Goal: Task Accomplishment & Management: Manage account settings

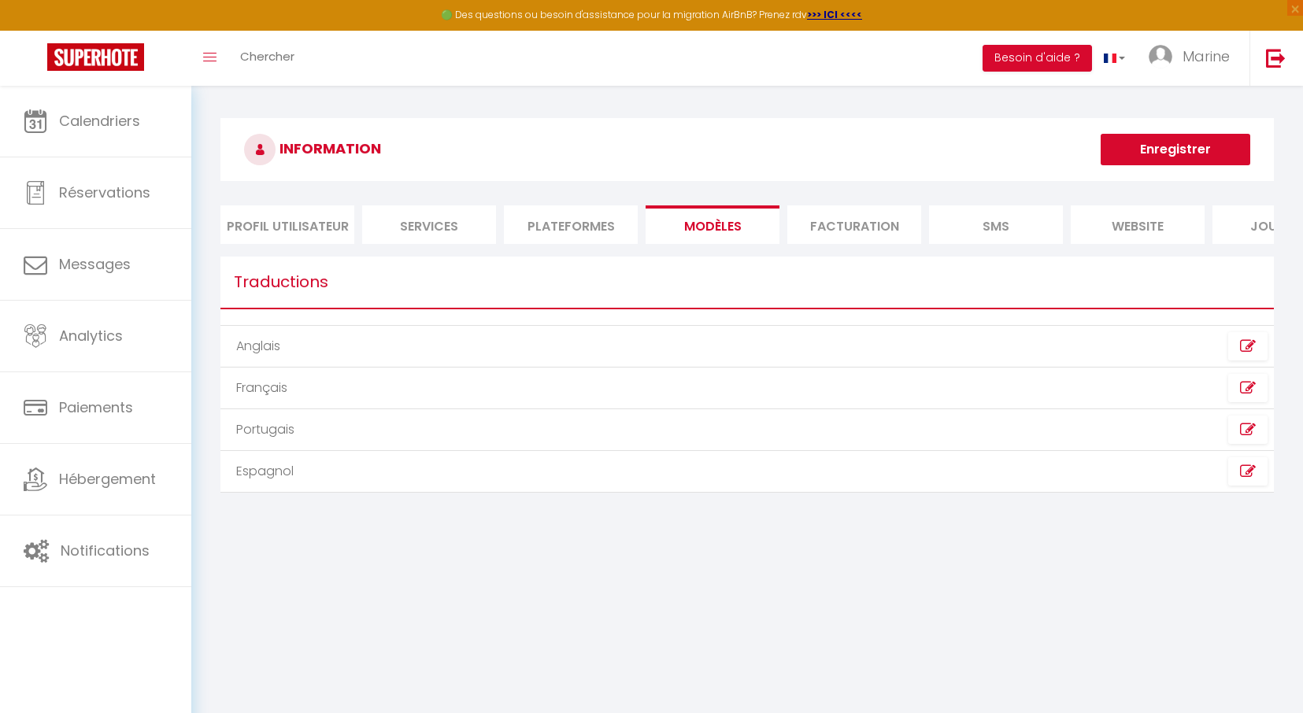
scroll to position [86, 0]
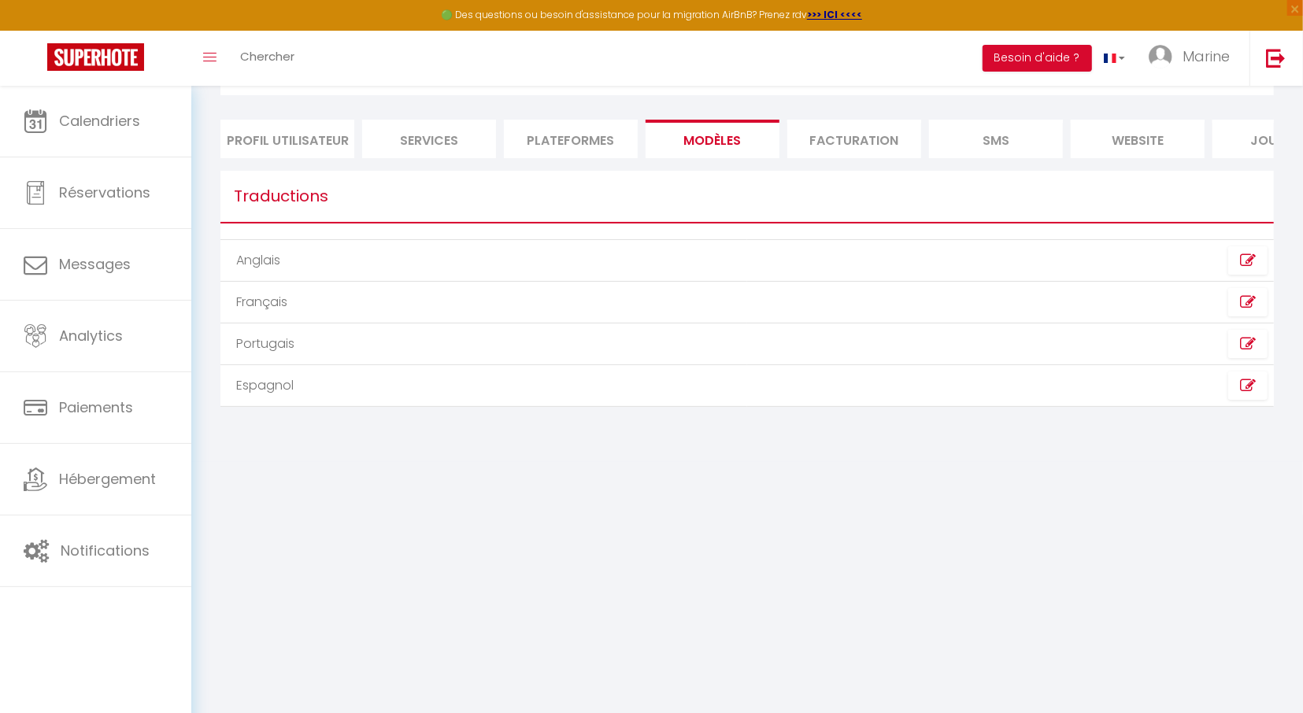
click at [303, 131] on li "Profil Utilisateur" at bounding box center [287, 139] width 134 height 39
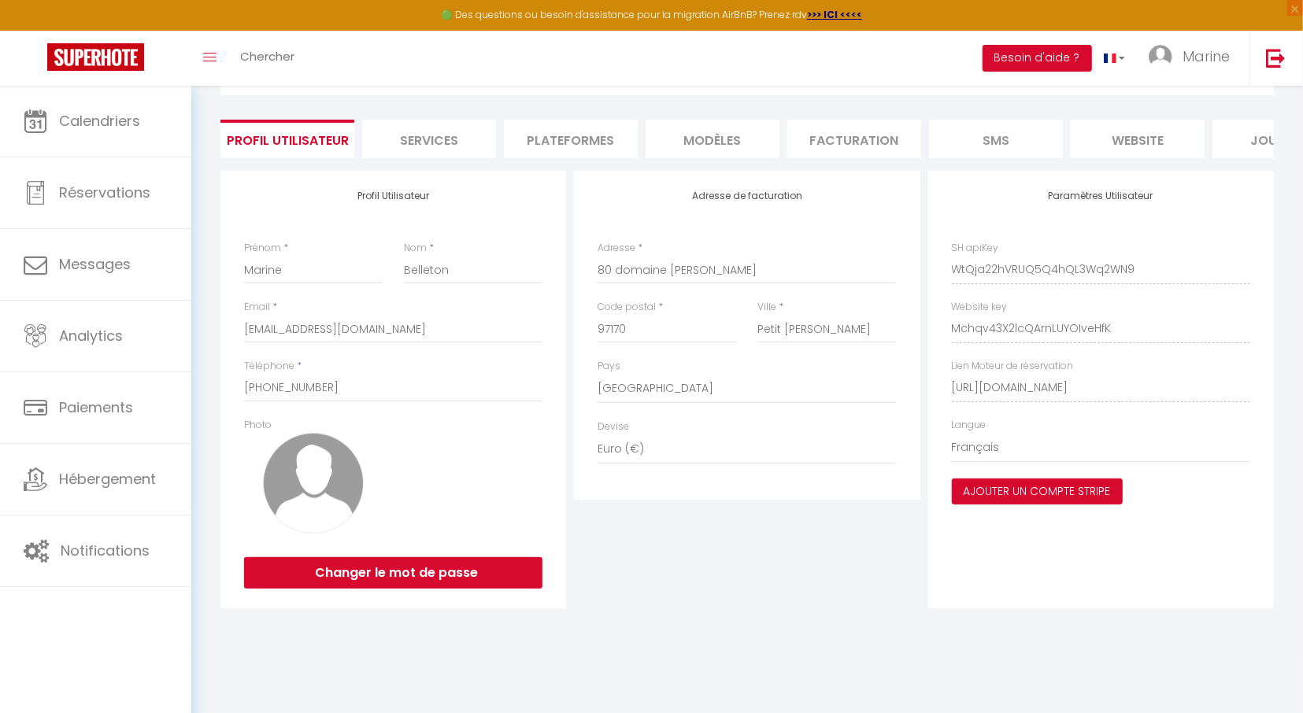
click at [460, 130] on li "Services" at bounding box center [429, 139] width 134 height 39
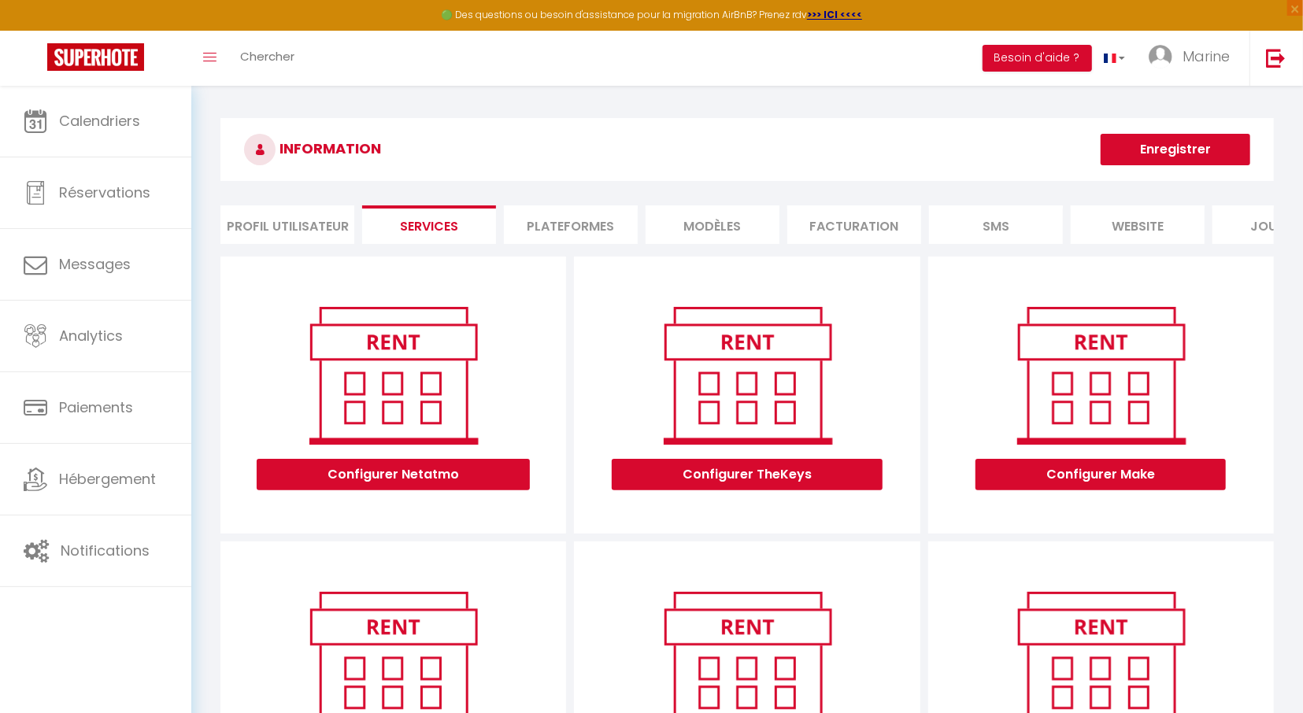
click at [589, 224] on li "Plateformes" at bounding box center [571, 224] width 134 height 39
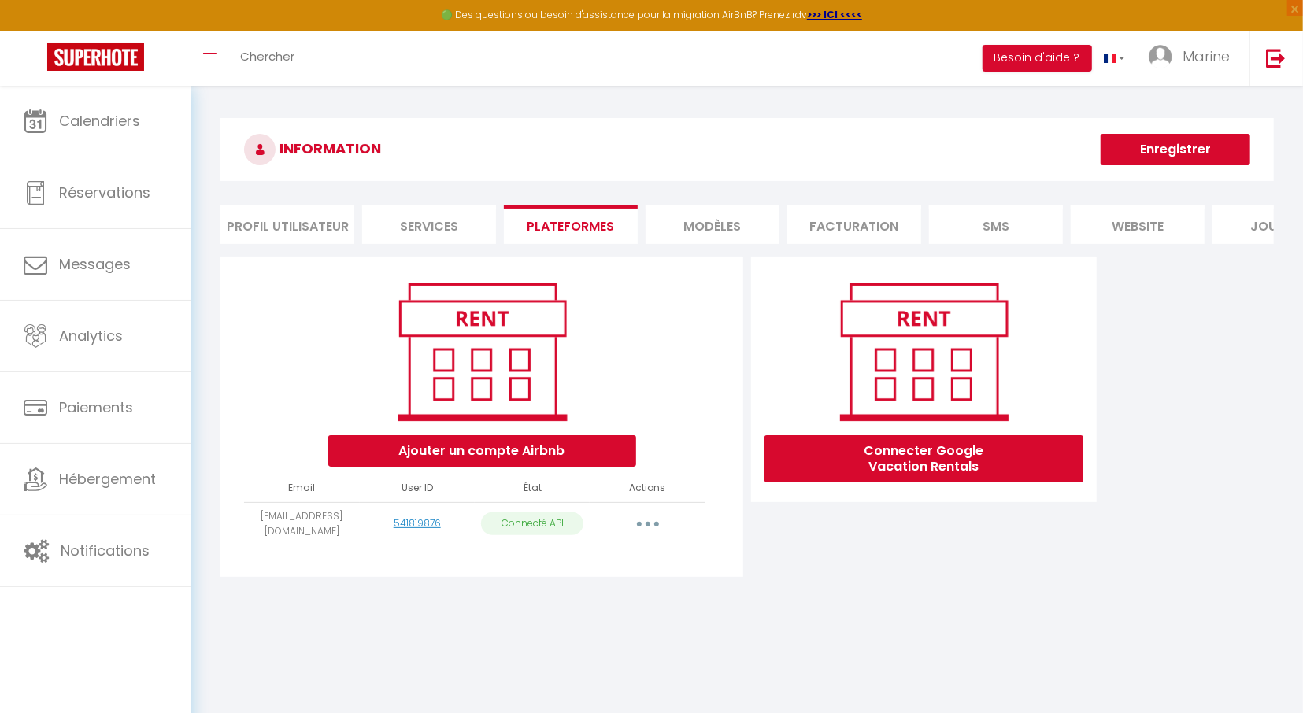
click at [716, 224] on li "MODÈLES" at bounding box center [713, 224] width 134 height 39
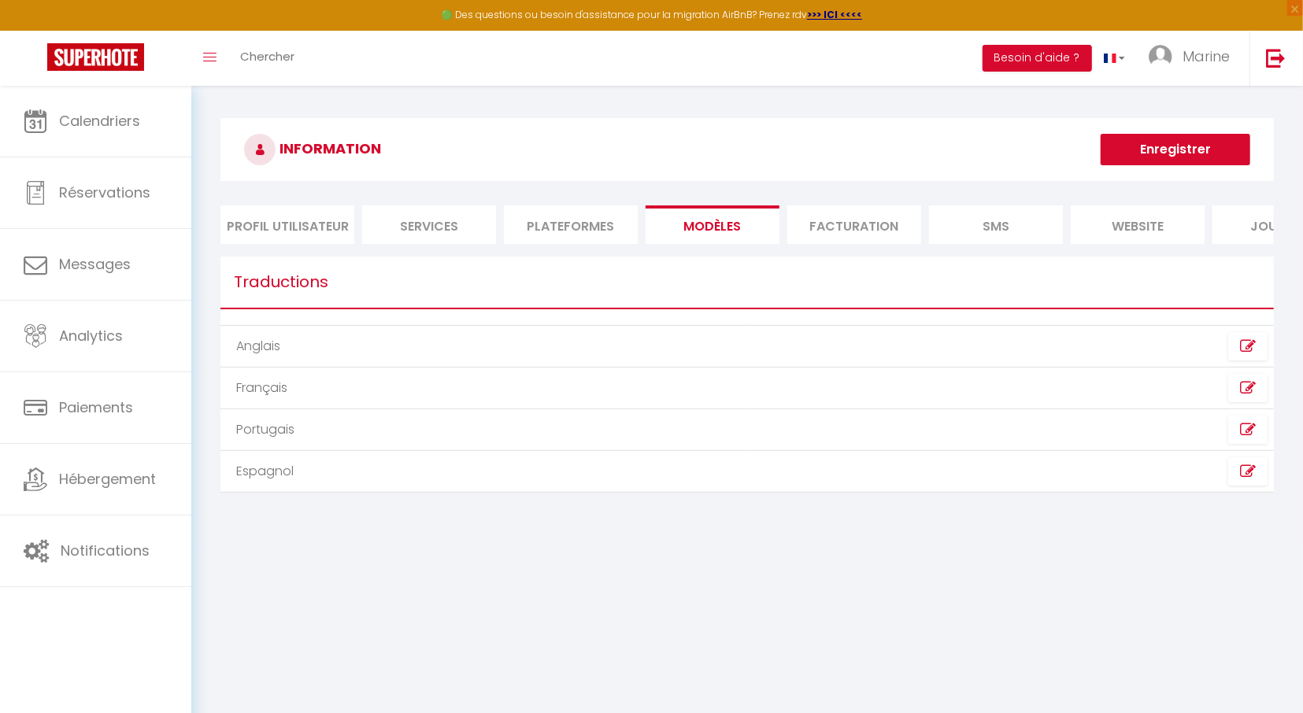
click at [812, 214] on li "Facturation" at bounding box center [854, 224] width 134 height 39
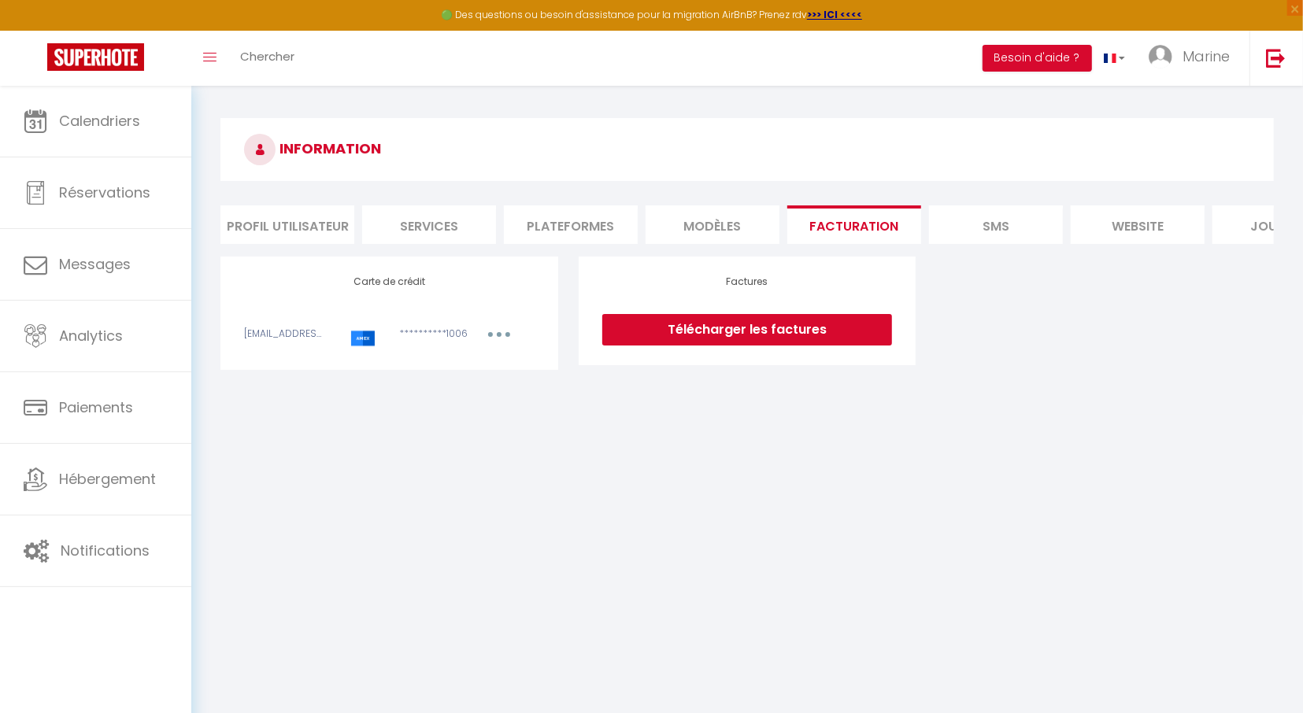
click at [1029, 221] on li "SMS" at bounding box center [996, 224] width 134 height 39
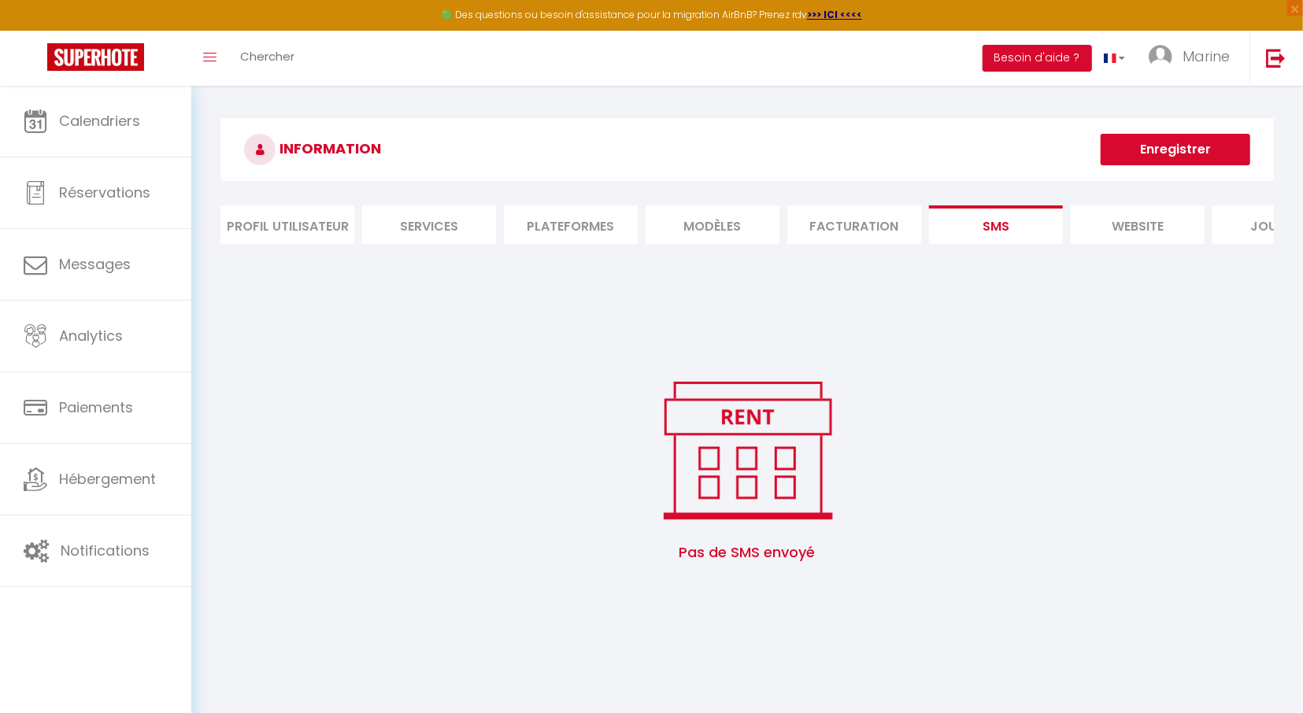
click at [1119, 216] on li "website" at bounding box center [1138, 224] width 134 height 39
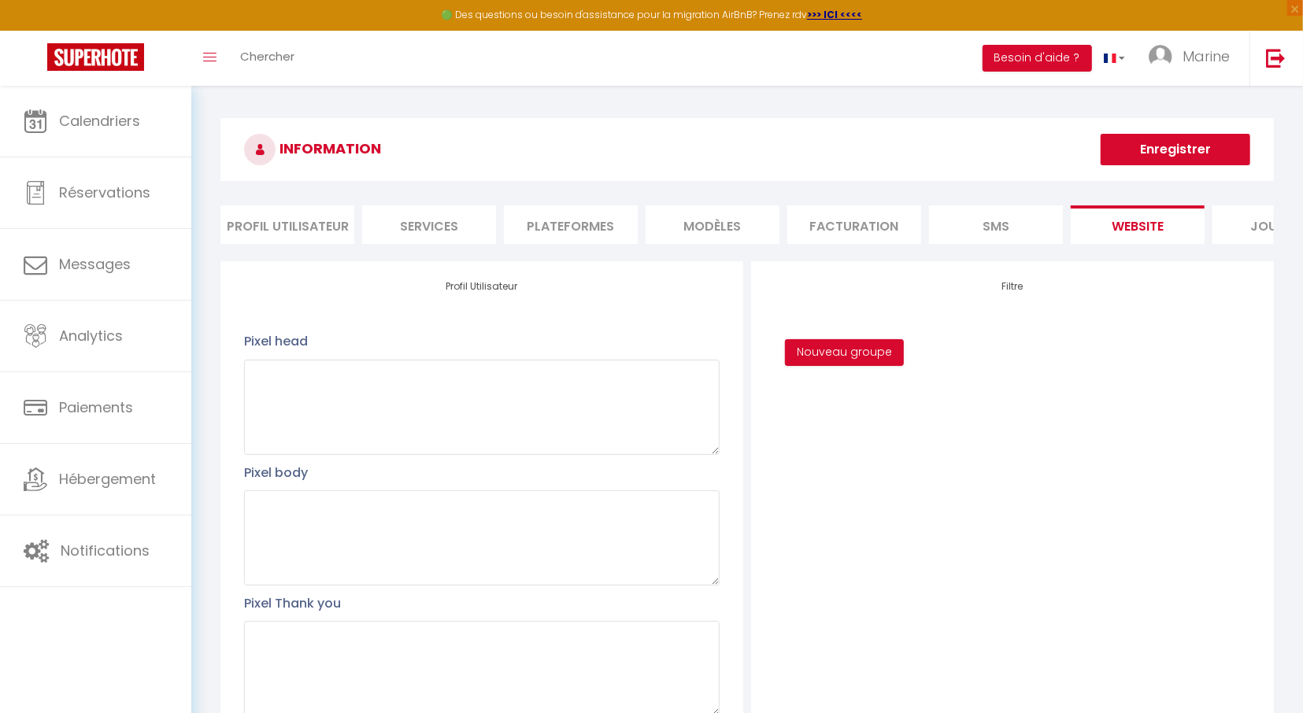
scroll to position [0, 80]
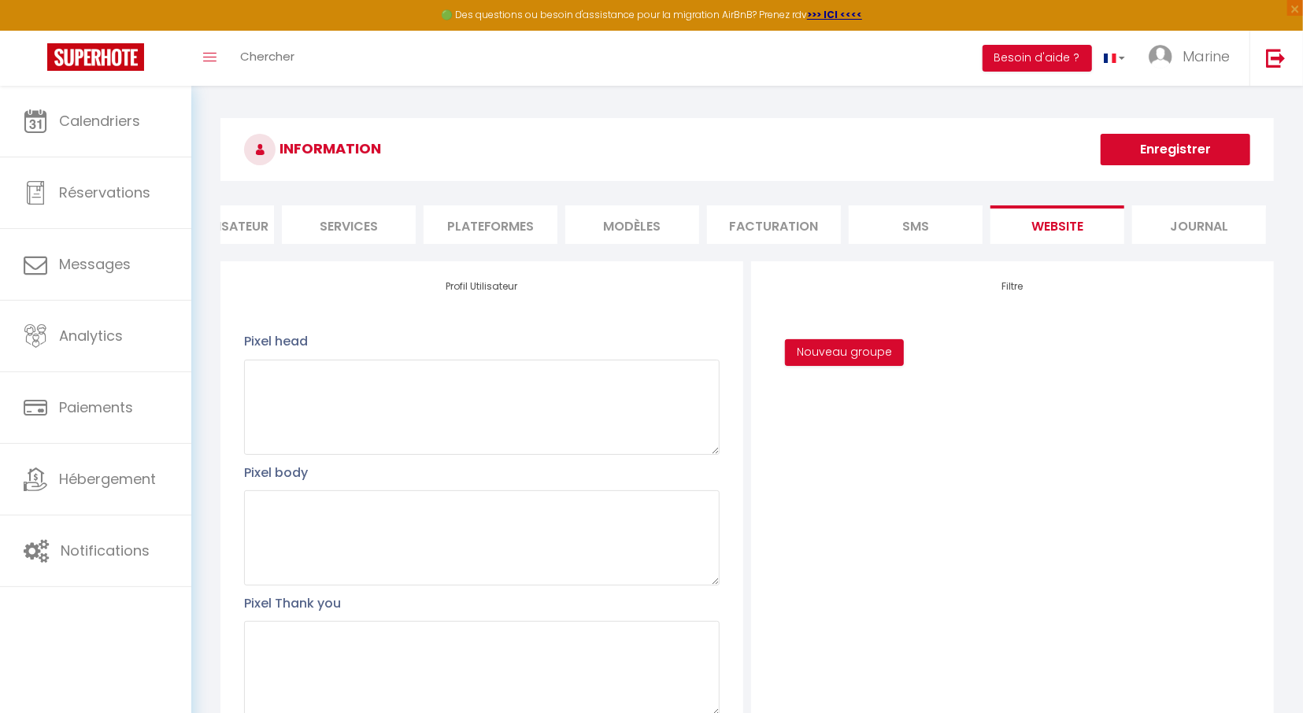
click at [1205, 229] on li "Journal" at bounding box center [1199, 224] width 134 height 39
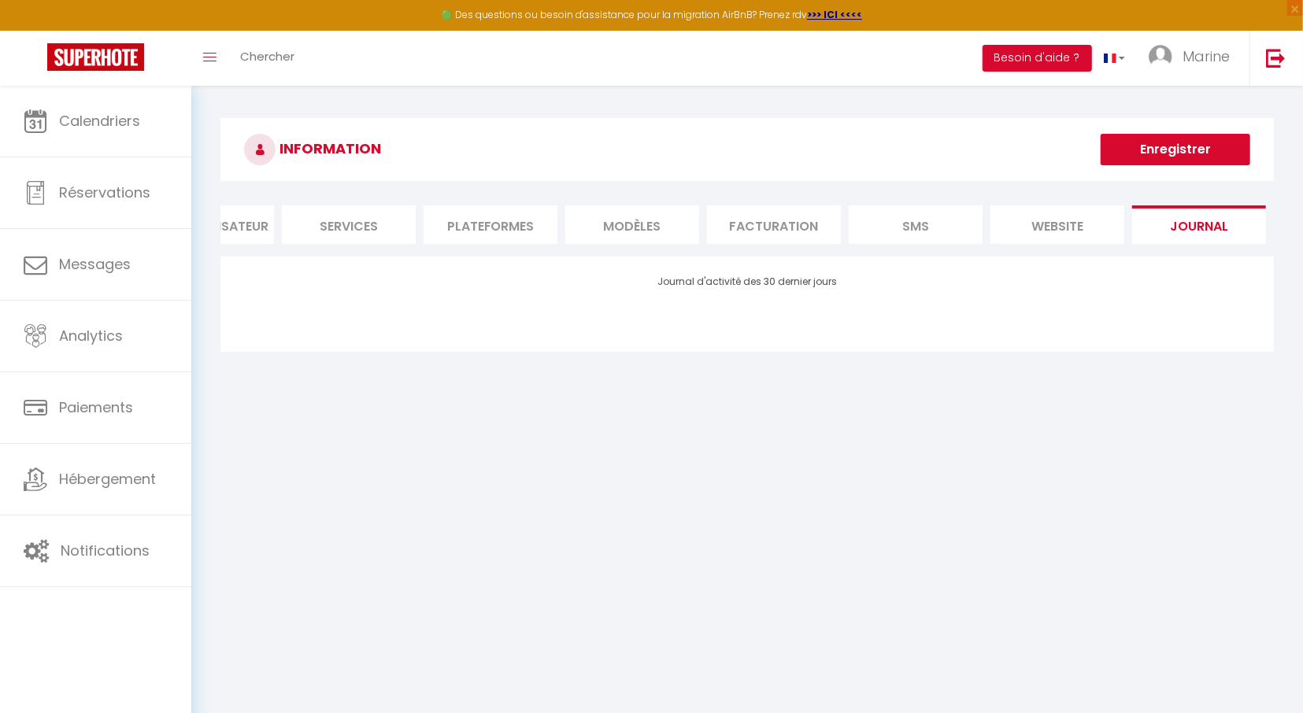
click at [779, 224] on li "Facturation" at bounding box center [774, 224] width 134 height 39
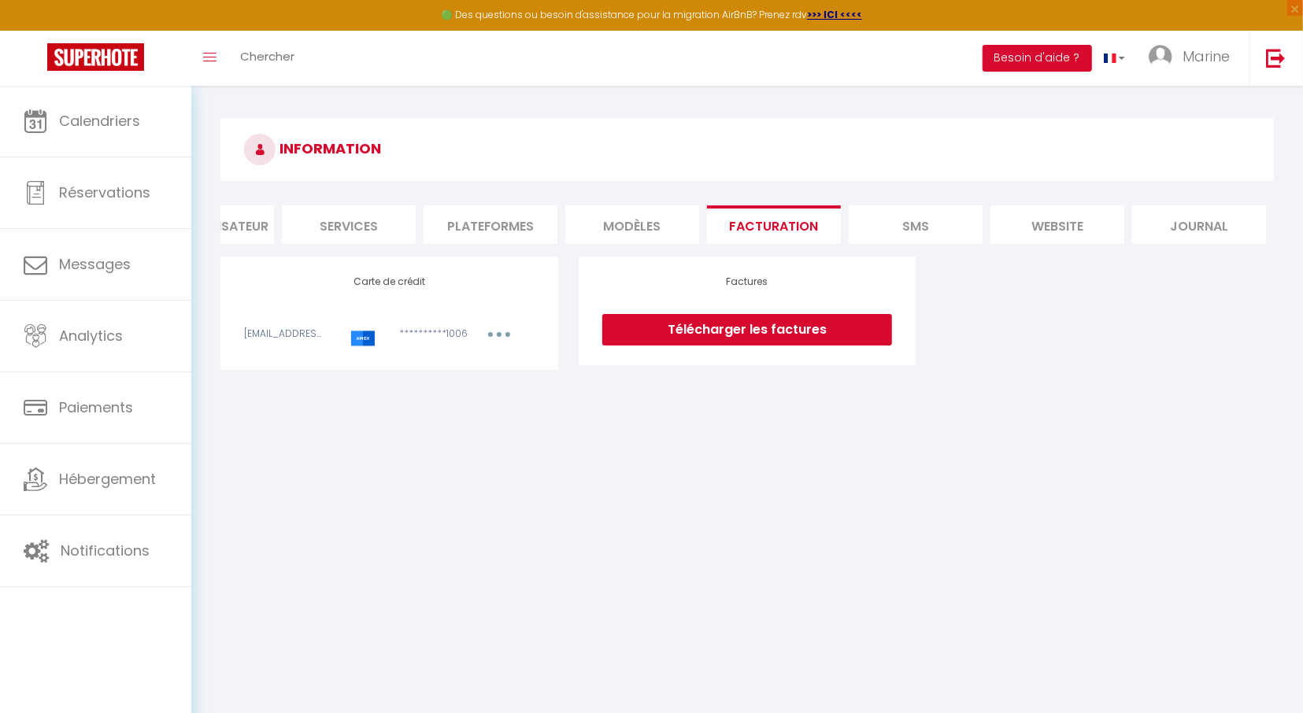
click at [761, 328] on link "Télécharger les factures" at bounding box center [747, 329] width 290 height 31
click at [1158, 201] on div "INFORMATION Profil Utilisateur Services Plateformes MODÈLES Facturation SMS web…" at bounding box center [746, 246] width 1053 height 257
click at [1168, 220] on li "Journal" at bounding box center [1199, 224] width 134 height 39
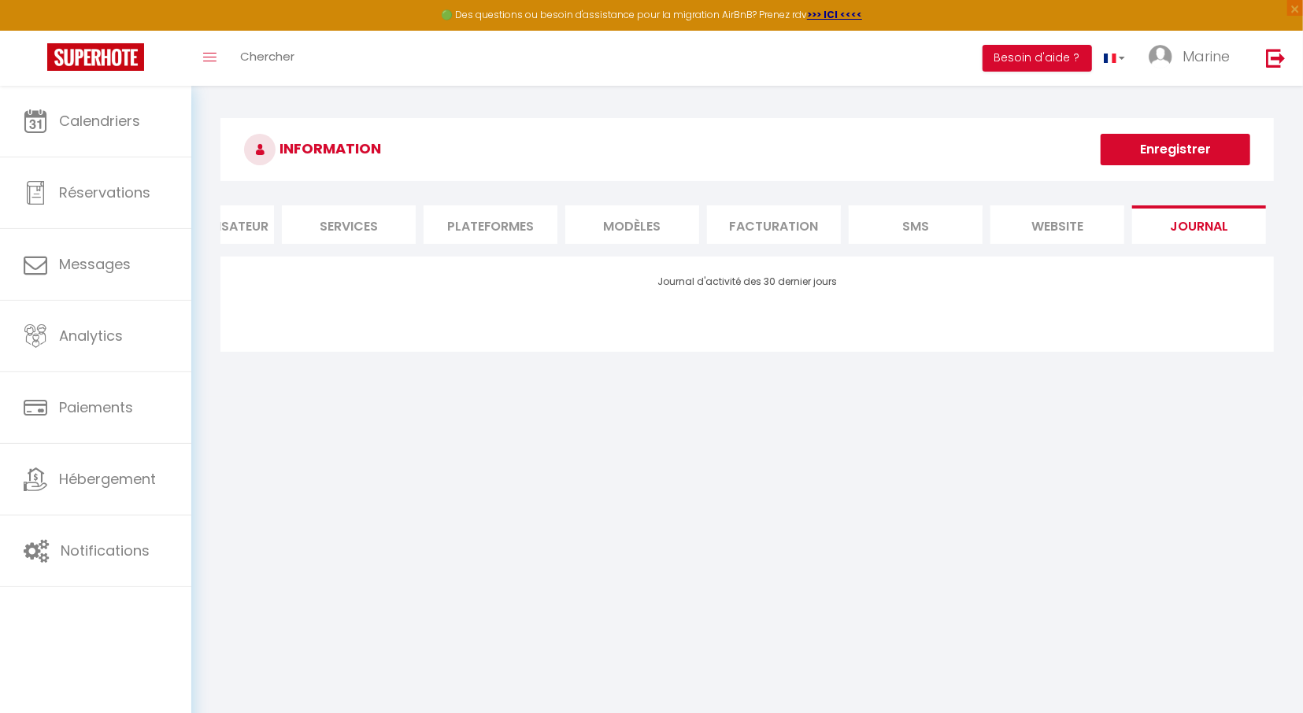
click at [1074, 223] on li "website" at bounding box center [1057, 224] width 134 height 39
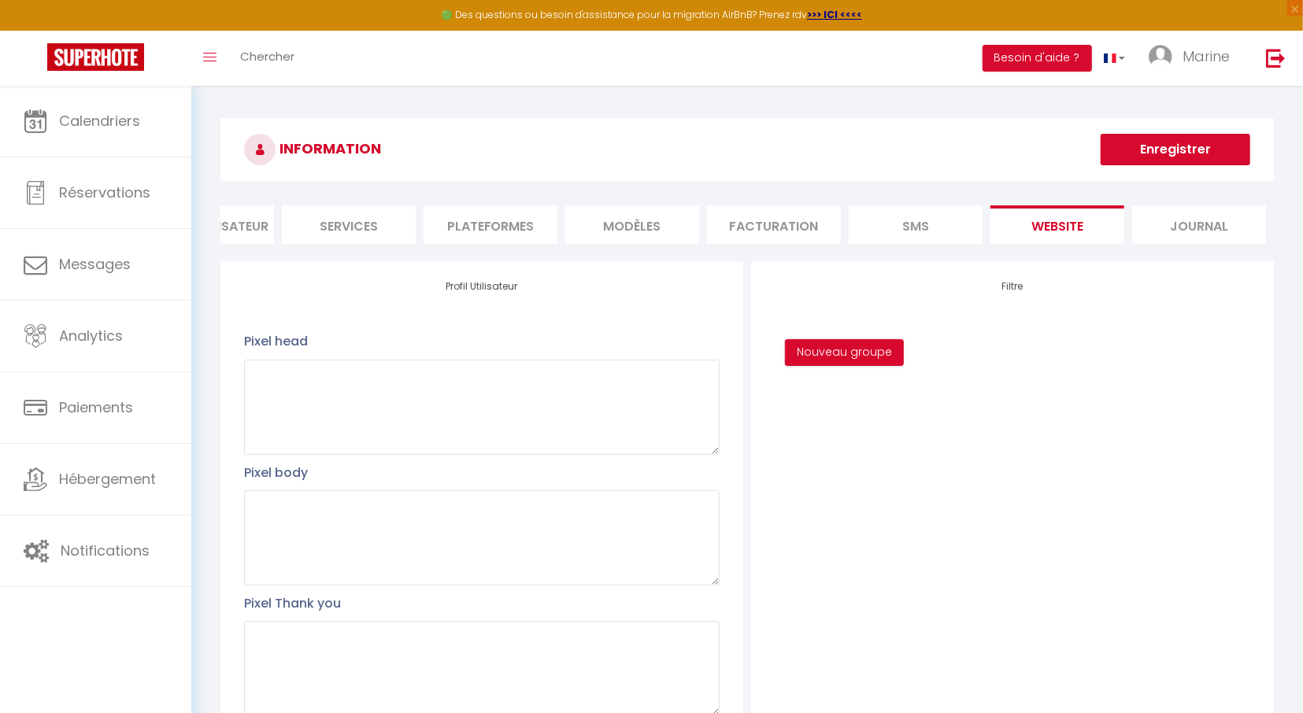
click at [1195, 152] on button "Enregistrer" at bounding box center [1176, 149] width 150 height 31
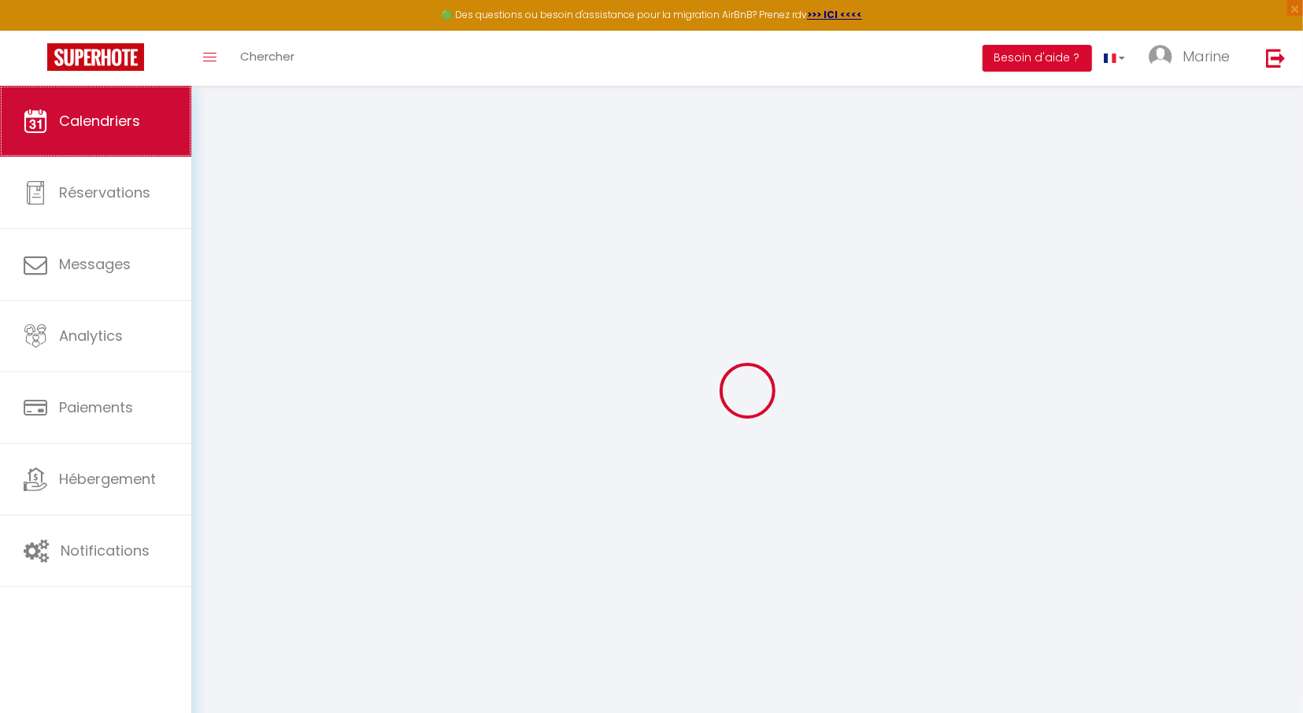
click at [144, 124] on link "Calendriers" at bounding box center [95, 121] width 191 height 71
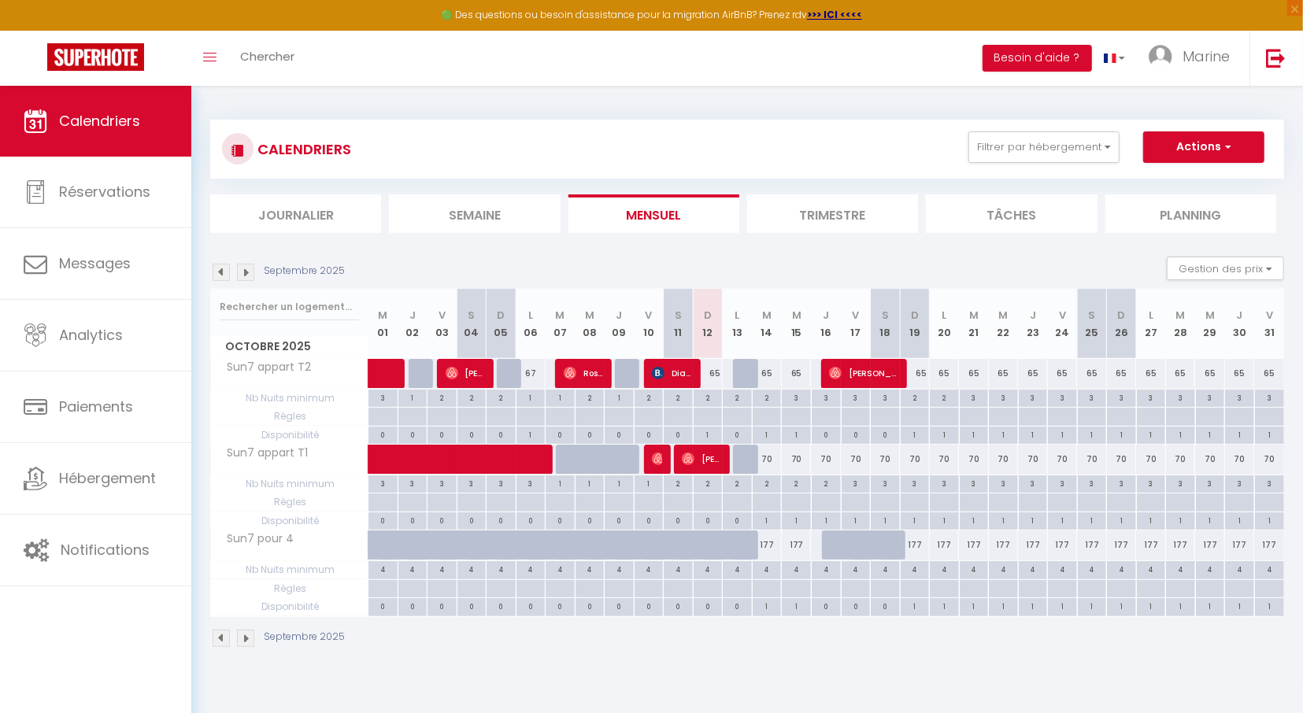
click at [509, 375] on div at bounding box center [512, 374] width 30 height 30
type input "77"
type input "Dim 05 Octobre 2025"
type input "Lun 06 Octobre 2025"
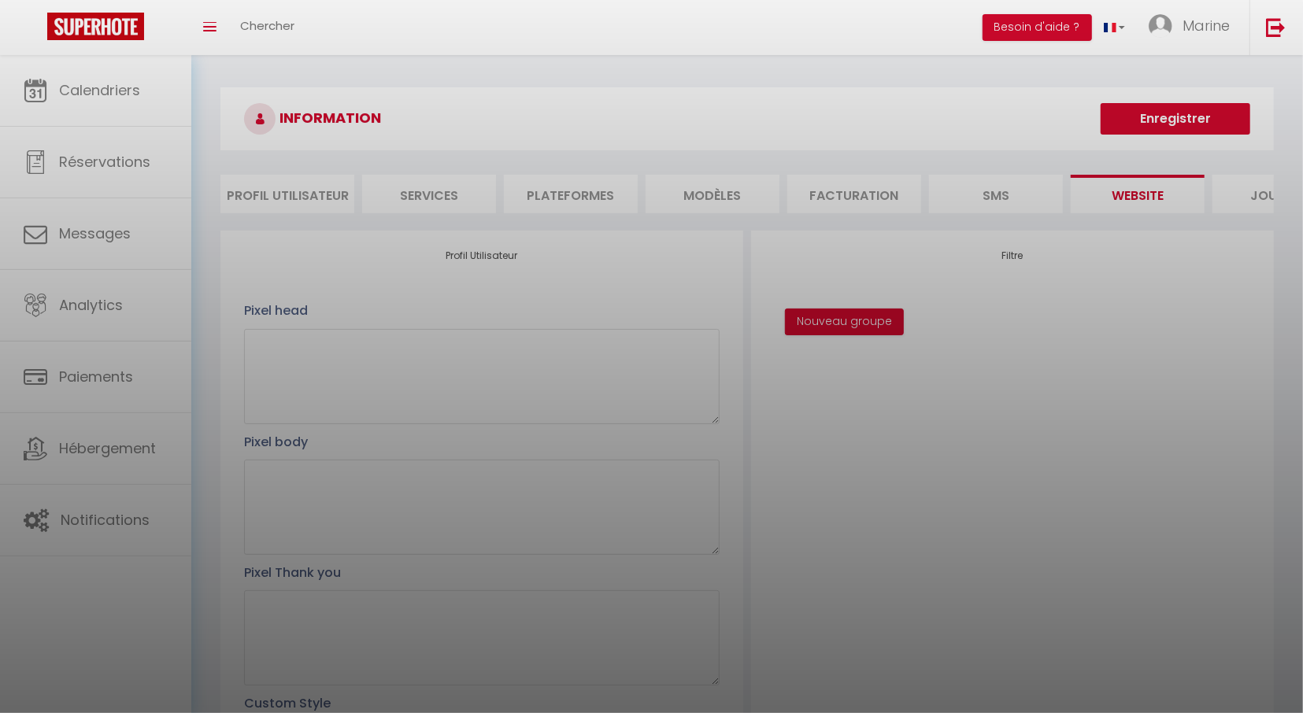
scroll to position [0, 80]
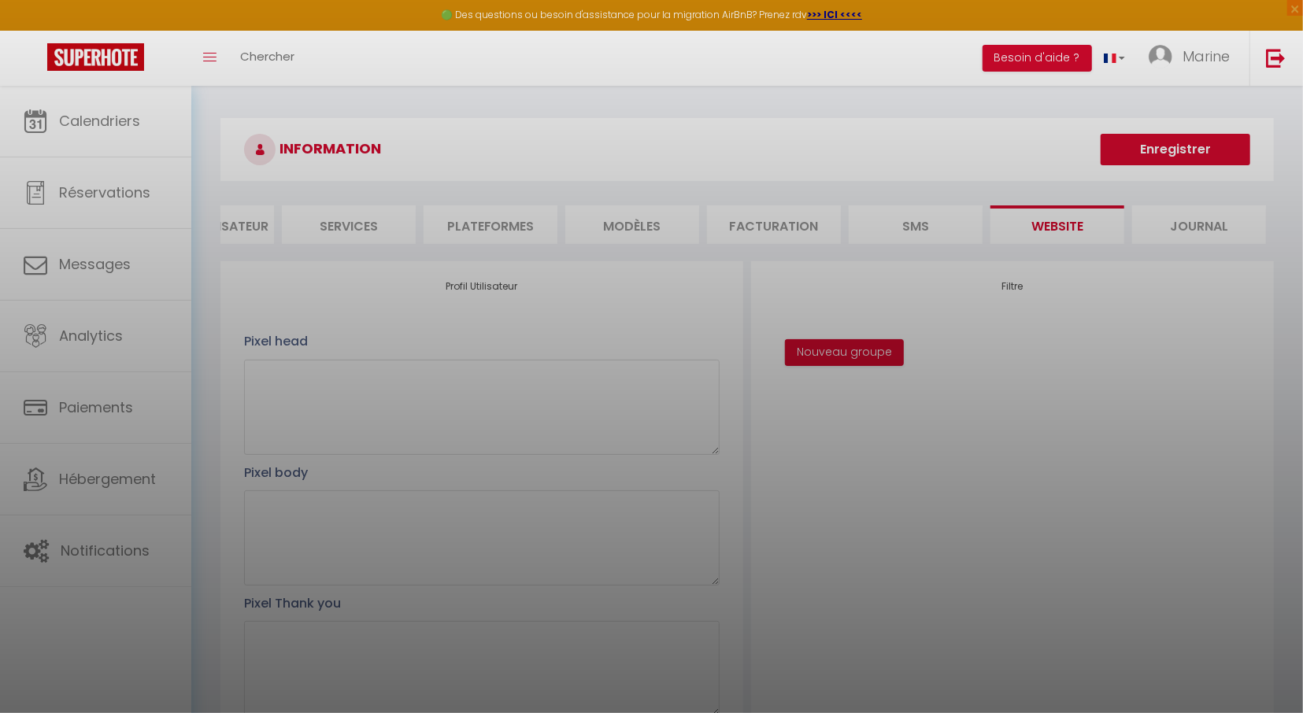
click at [75, 117] on div at bounding box center [651, 356] width 1303 height 713
click at [97, 118] on div at bounding box center [651, 356] width 1303 height 713
click at [95, 120] on div at bounding box center [651, 356] width 1303 height 713
click at [93, 121] on div at bounding box center [651, 356] width 1303 height 713
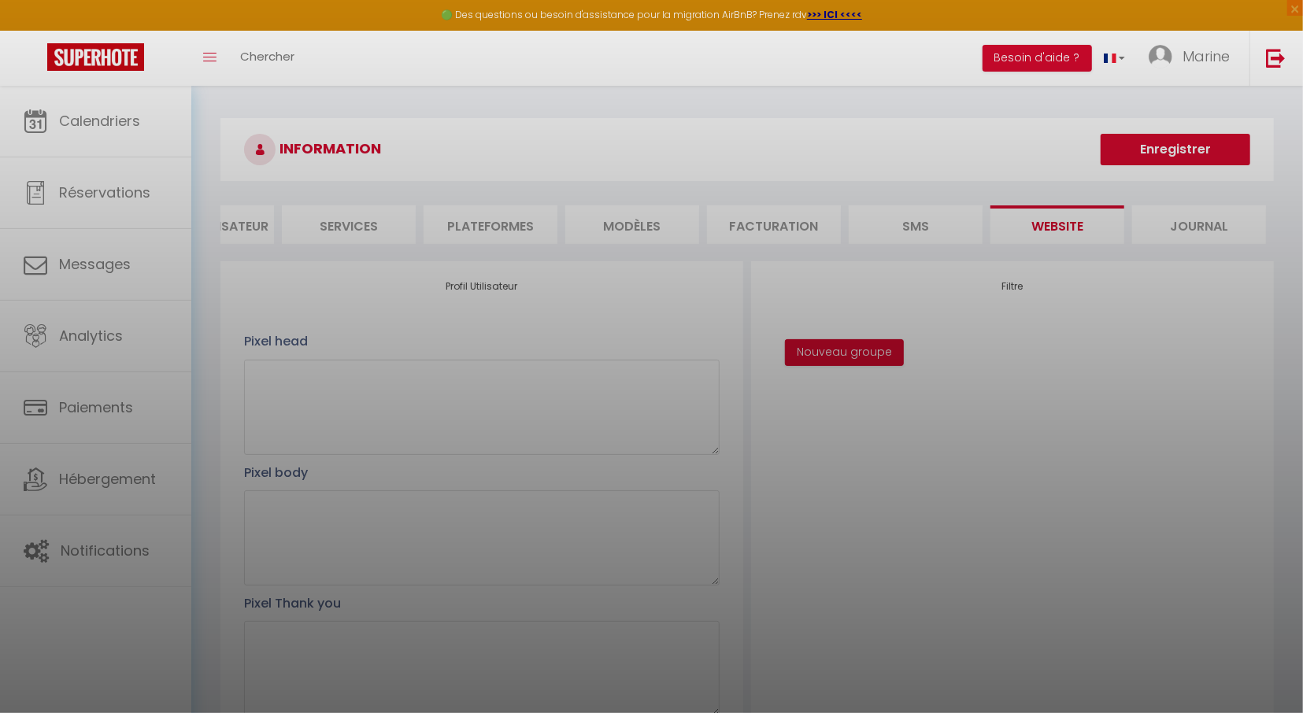
click at [93, 121] on div at bounding box center [651, 356] width 1303 height 713
click at [1185, 145] on div at bounding box center [651, 356] width 1303 height 713
click at [616, 86] on div at bounding box center [651, 356] width 1303 height 713
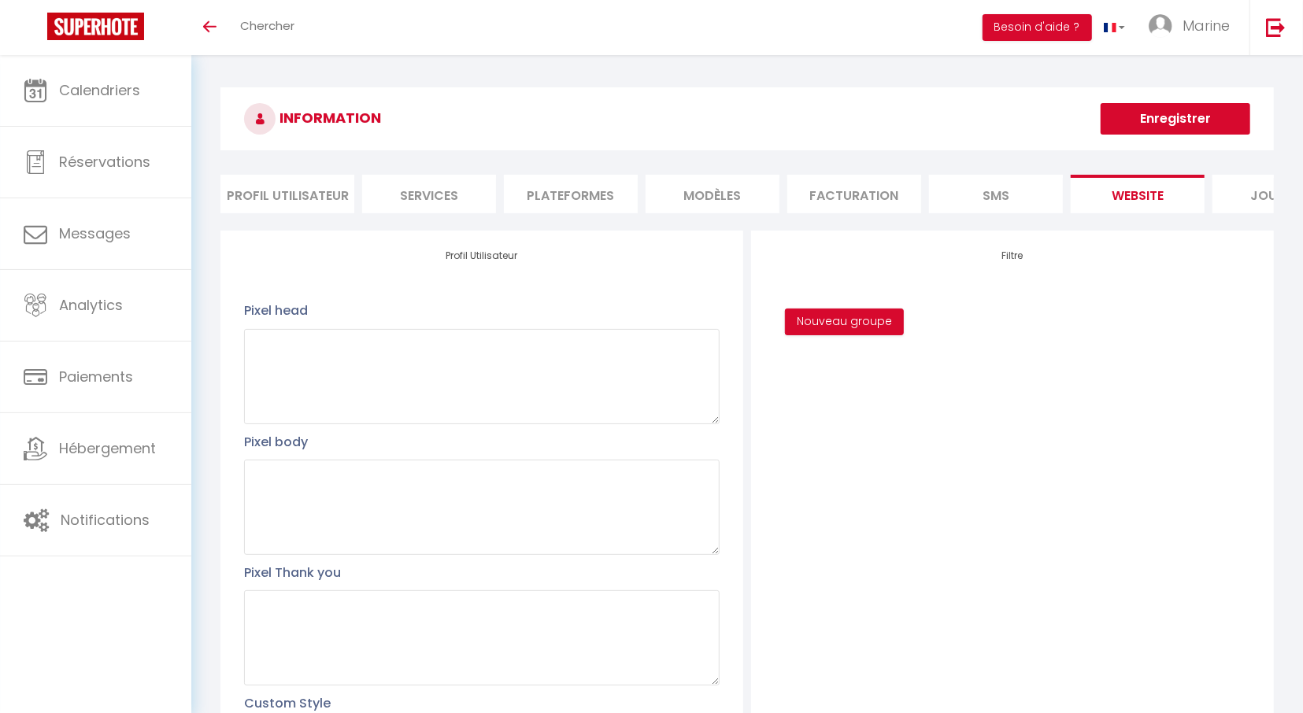
scroll to position [0, 80]
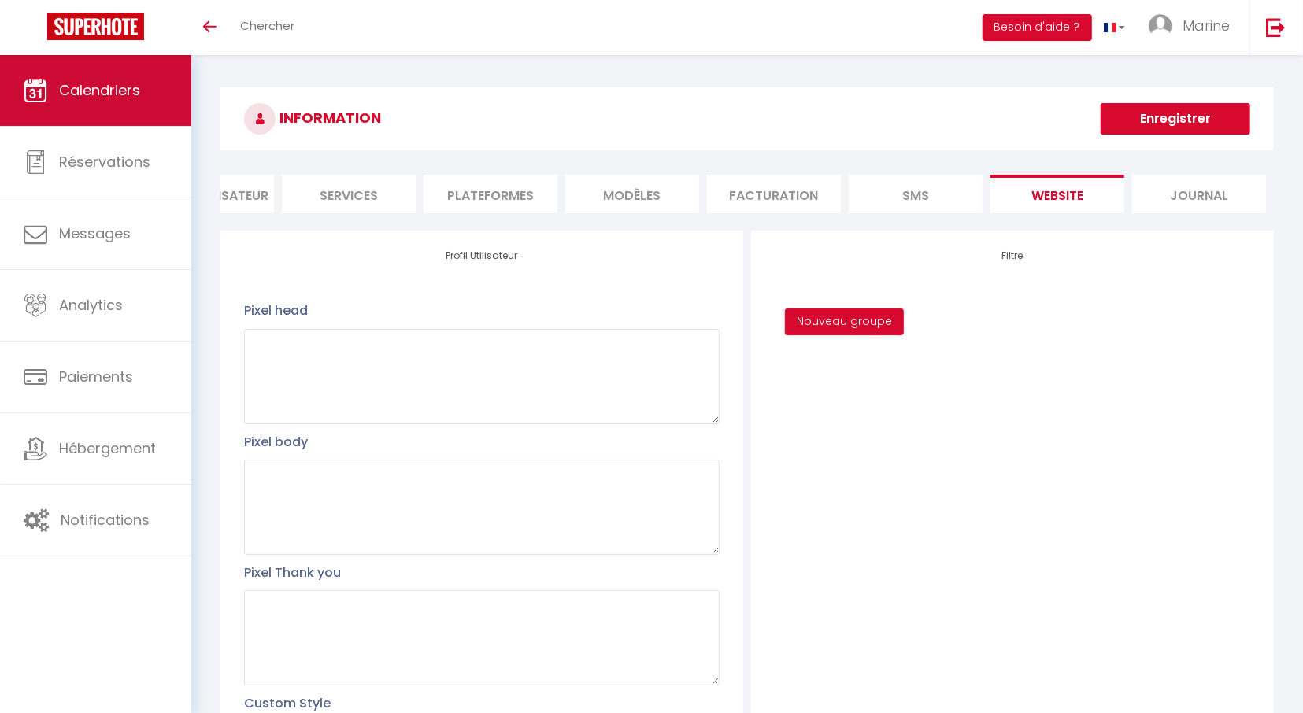
click at [138, 122] on link "Calendriers" at bounding box center [95, 90] width 191 height 71
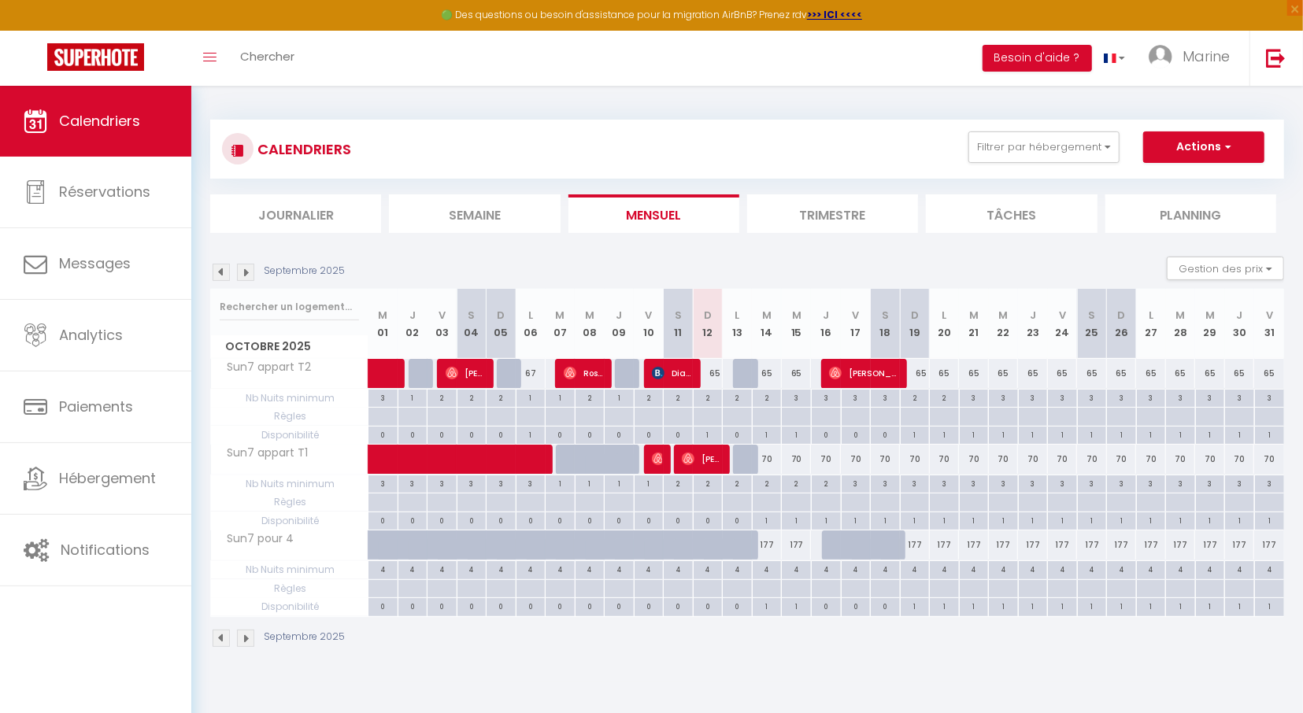
click at [742, 366] on div at bounding box center [748, 374] width 30 height 30
type input "65"
type input "Lun 13 Octobre 2025"
type input "[DATE]"
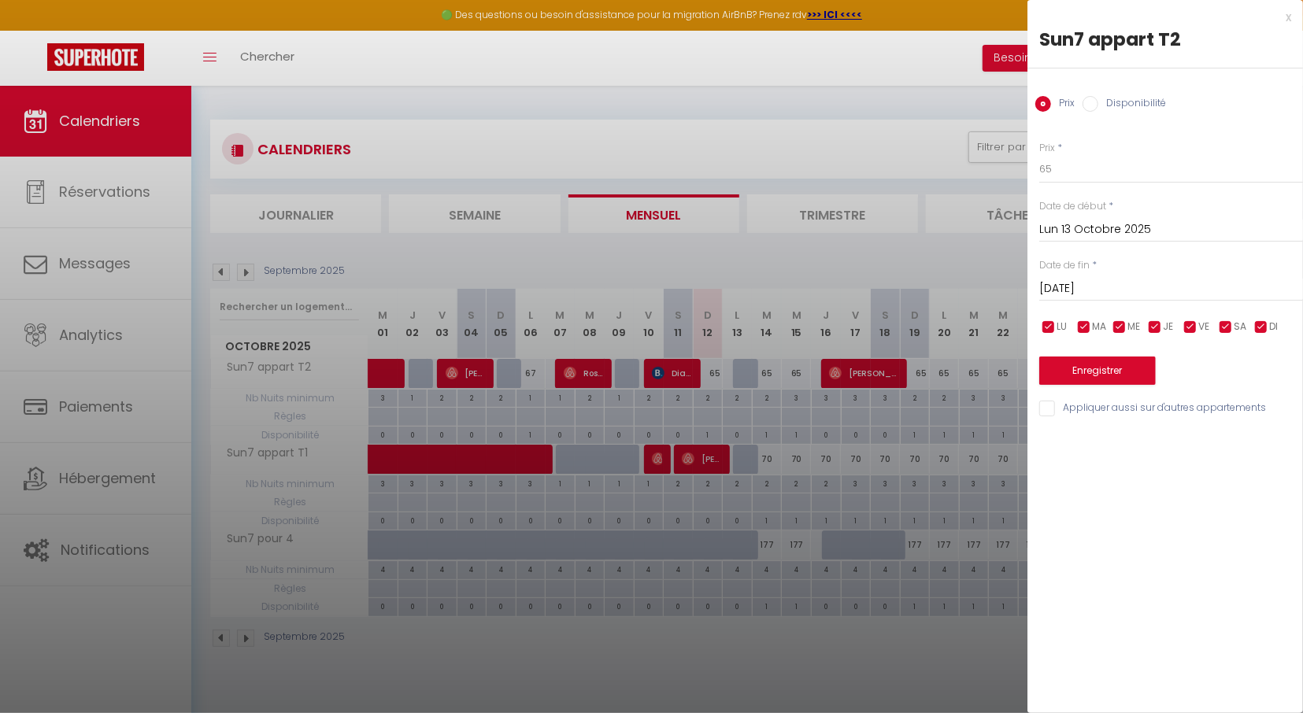
click at [1111, 100] on label "Disponibilité" at bounding box center [1132, 104] width 68 height 17
click at [1098, 100] on input "Disponibilité" at bounding box center [1090, 104] width 16 height 16
radio input "true"
radio input "false"
click at [1108, 366] on button "Enregistrer" at bounding box center [1097, 372] width 117 height 28
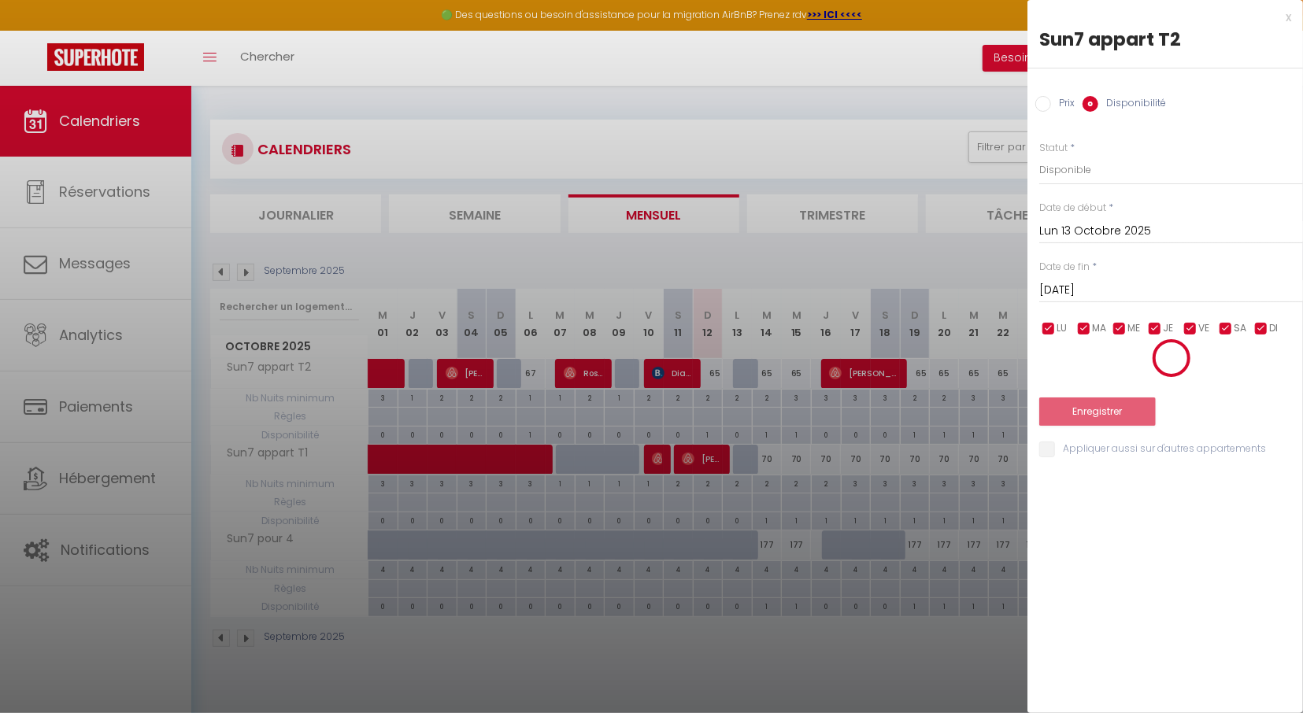
type input "Dim 12 Octobre 2025"
type input "Lun 13 Octobre 2025"
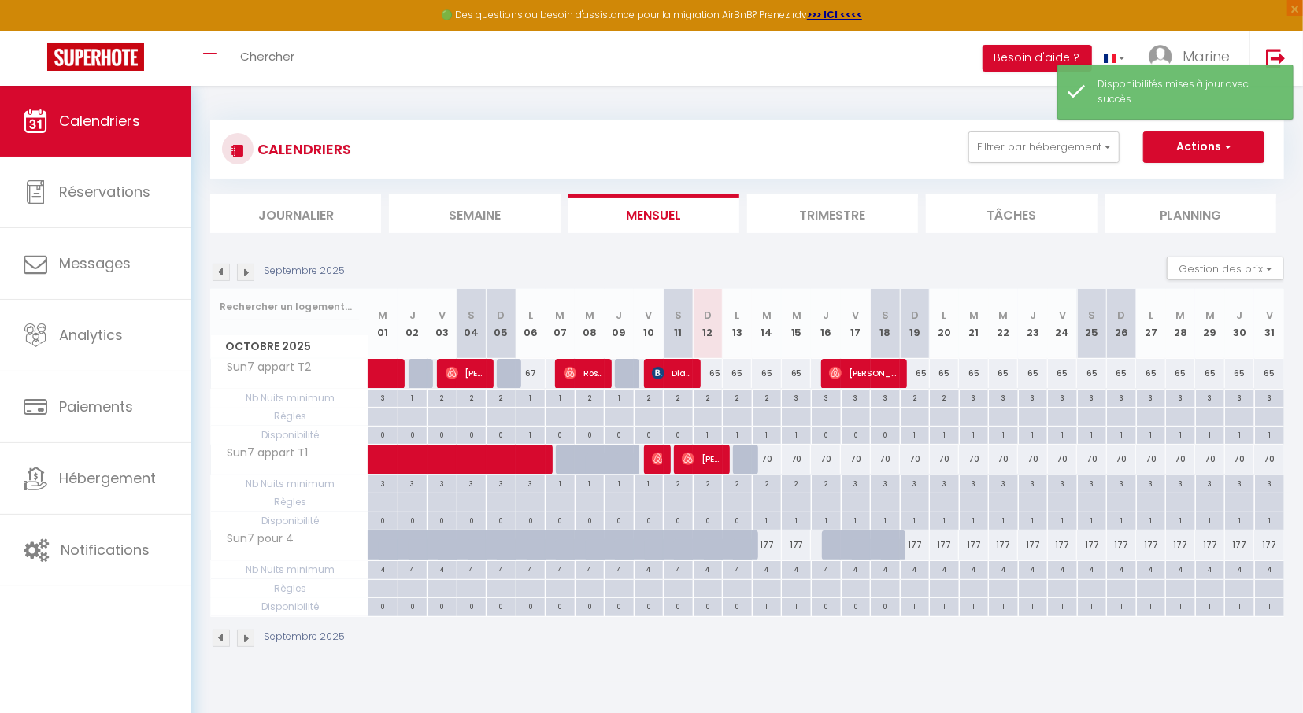
click at [739, 462] on div at bounding box center [748, 460] width 30 height 30
select select "1"
type input "Lun 13 Octobre 2025"
type input "Mar 14 Octobre 2025"
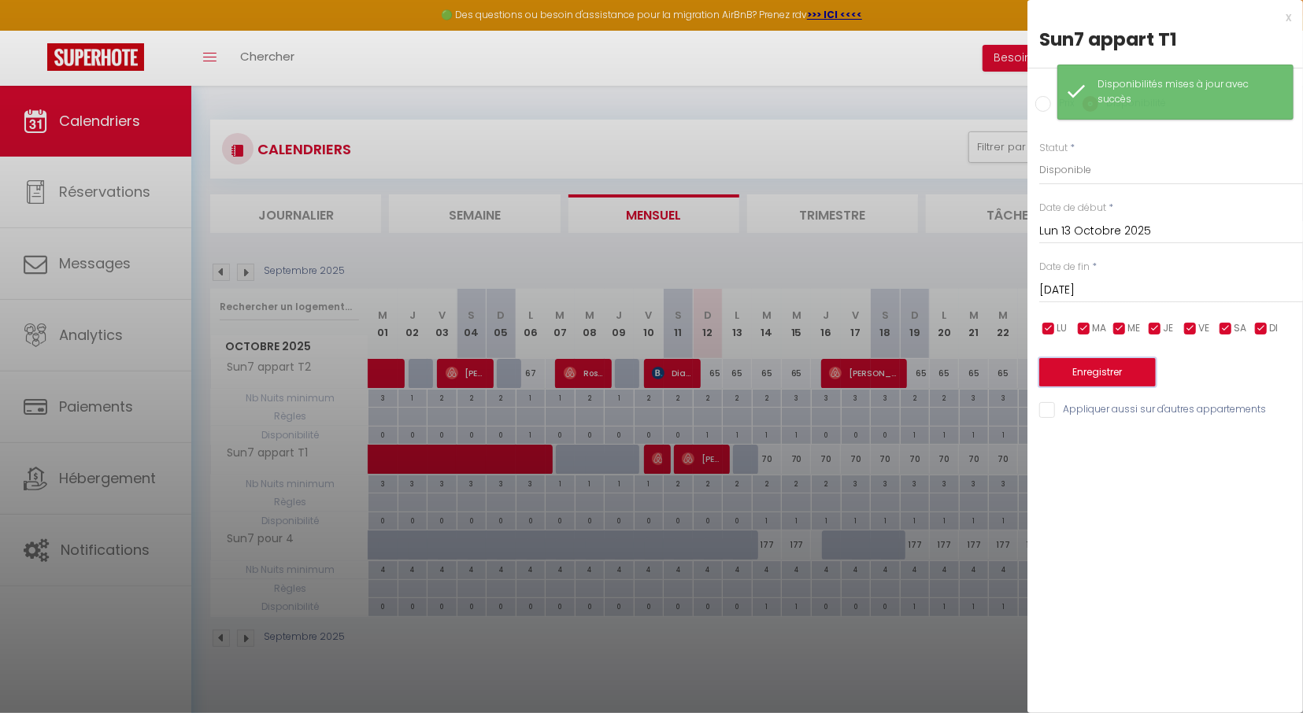
click at [1097, 374] on button "Enregistrer" at bounding box center [1097, 372] width 117 height 28
type input "Dim 12 Octobre 2025"
type input "Lun 13 Octobre 2025"
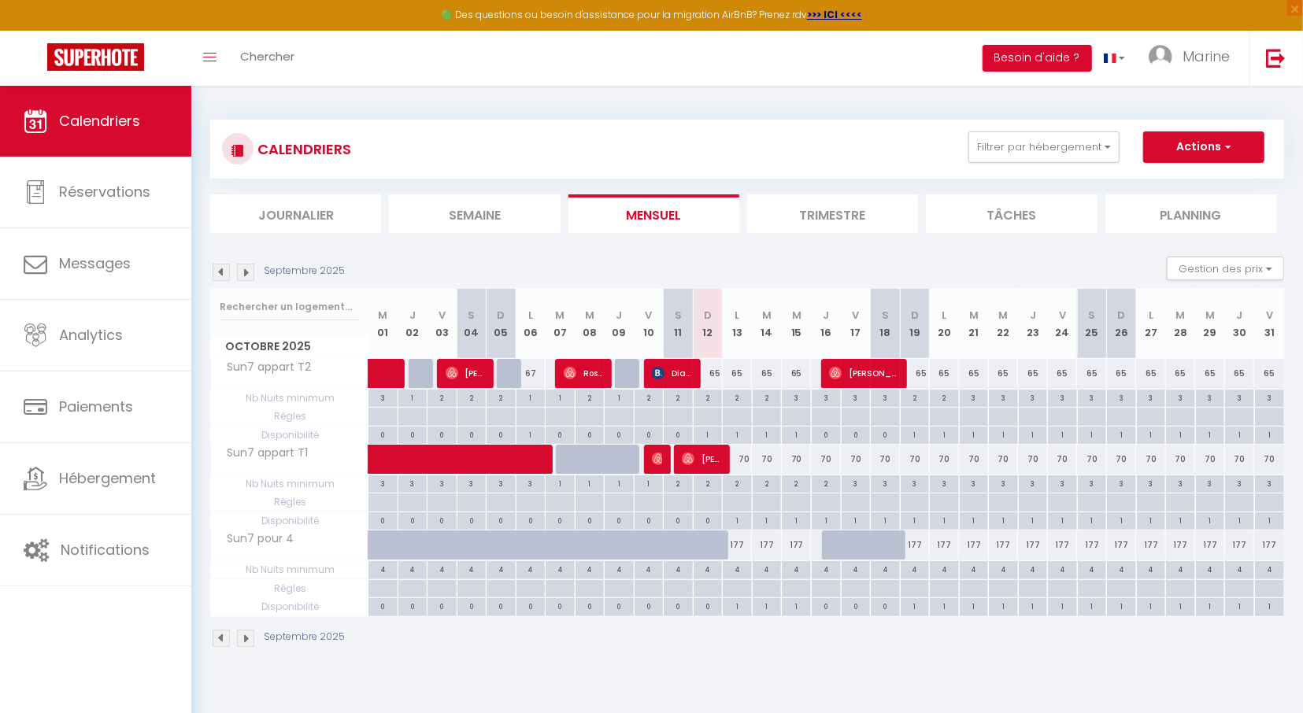
click at [797, 400] on div "3" at bounding box center [796, 397] width 29 height 15
type input "3"
type input "Mer 15 Octobre 2025"
type input "Jeu 16 Octobre 2025"
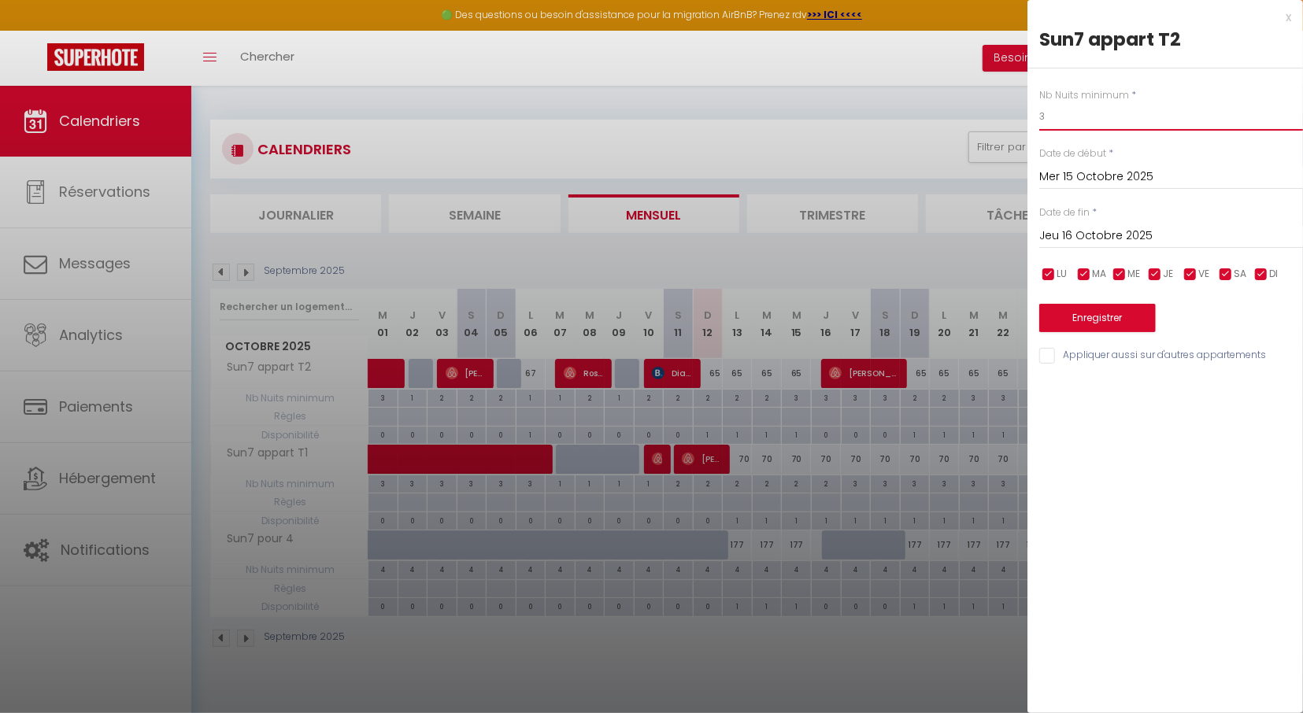
drag, startPoint x: 991, startPoint y: 124, endPoint x: 918, endPoint y: 118, distance: 73.4
click at [1039, 118] on input "3" at bounding box center [1171, 116] width 264 height 28
type input "2"
click at [1123, 314] on button "Enregistrer" at bounding box center [1097, 318] width 117 height 28
type input "Mar 14 Octobre 2025"
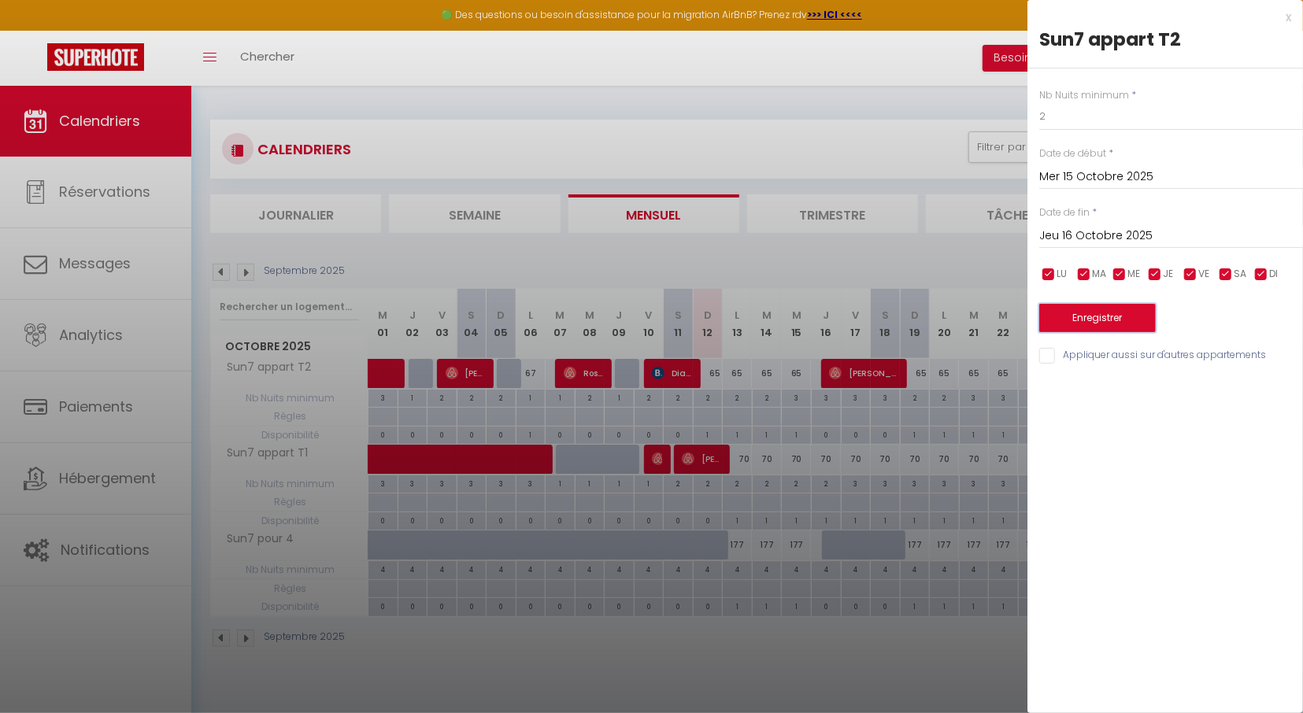
type input "Mer 15 Octobre 2025"
